Goal: Task Accomplishment & Management: Use online tool/utility

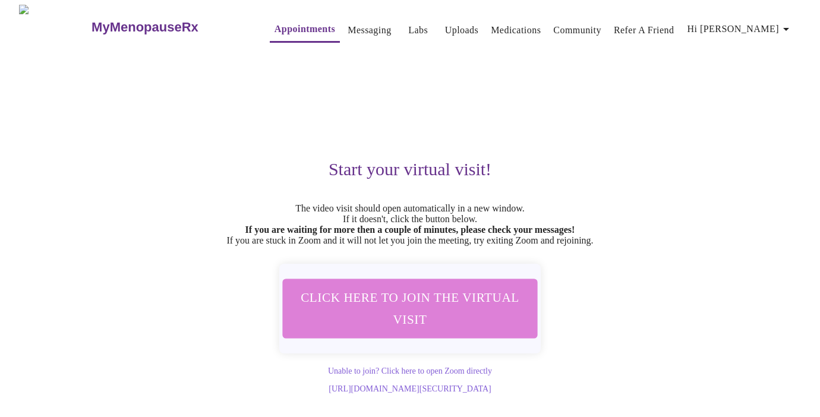
click at [415, 318] on span "Click here to join the virtual visit" at bounding box center [409, 308] width 223 height 44
